Goal: Transaction & Acquisition: Book appointment/travel/reservation

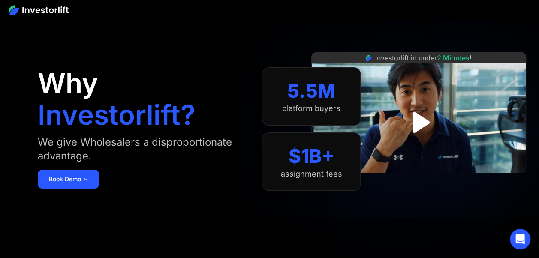
click at [31, 9] on img at bounding box center [39, 10] width 60 height 10
click at [421, 112] on img "open lightbox" at bounding box center [419, 122] width 54 height 54
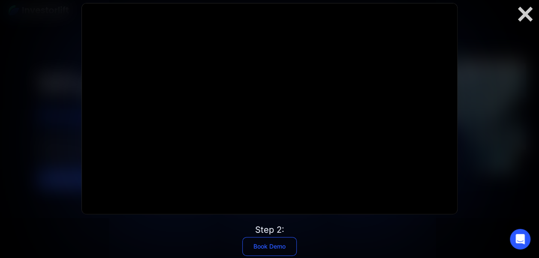
click at [256, 248] on link "Book Demo" at bounding box center [269, 246] width 54 height 19
